Goal: Task Accomplishment & Management: Manage account settings

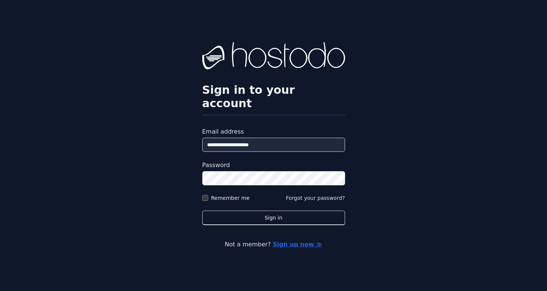
click at [202, 211] on button "Sign in" at bounding box center [273, 218] width 143 height 15
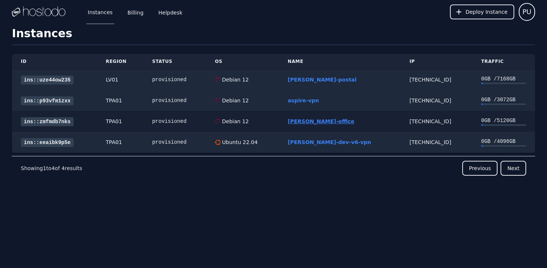
click at [327, 119] on link "[PERSON_NAME]-office" at bounding box center [321, 121] width 67 height 6
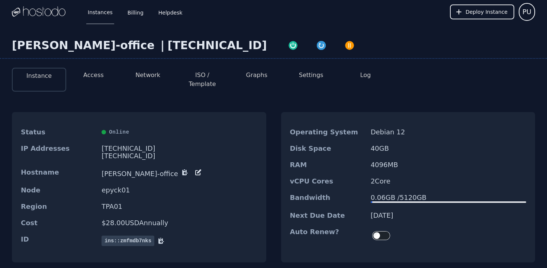
click at [104, 73] on li "Access" at bounding box center [93, 80] width 54 height 24
click at [93, 76] on button "Access" at bounding box center [93, 75] width 20 height 9
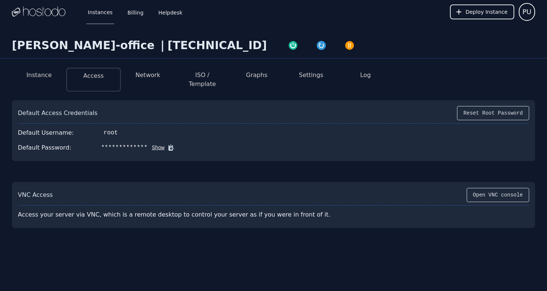
click at [39, 78] on button "Instance" at bounding box center [38, 75] width 25 height 9
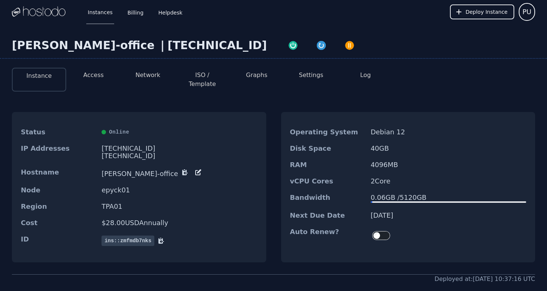
click at [83, 80] on li "Access" at bounding box center [93, 80] width 54 height 24
click at [87, 73] on button "Access" at bounding box center [93, 75] width 20 height 9
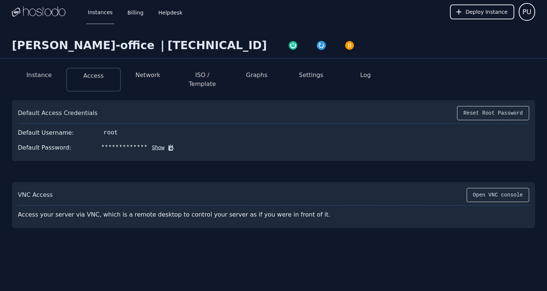
click at [168, 145] on icon at bounding box center [171, 148] width 6 height 6
click at [304, 266] on div "**********" at bounding box center [273, 163] width 547 height 279
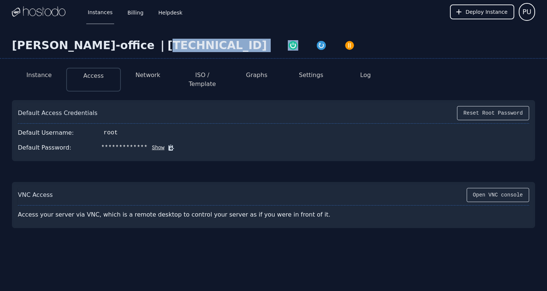
drag, startPoint x: 99, startPoint y: 43, endPoint x: 180, endPoint y: 48, distance: 81.6
click at [180, 48] on div "[PERSON_NAME]-office | [TECHNICAL_ID]" at bounding box center [273, 49] width 547 height 20
click at [267, 48] on div at bounding box center [321, 45] width 109 height 13
drag, startPoint x: 180, startPoint y: 48, endPoint x: 115, endPoint y: 48, distance: 65.5
click at [115, 48] on div "[PERSON_NAME]-office | [TECHNICAL_ID]" at bounding box center [273, 49] width 547 height 20
